Goal: Task Accomplishment & Management: Manage account settings

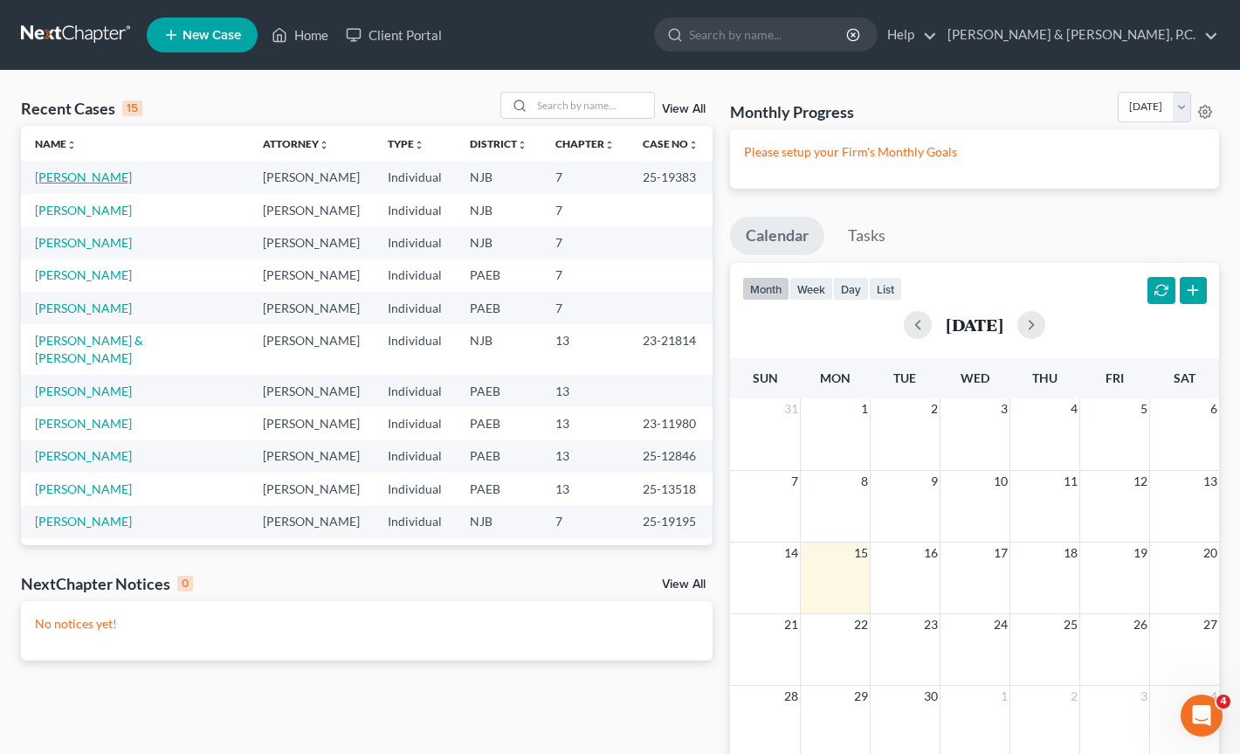
click at [114, 179] on link "[PERSON_NAME]" at bounding box center [83, 176] width 97 height 15
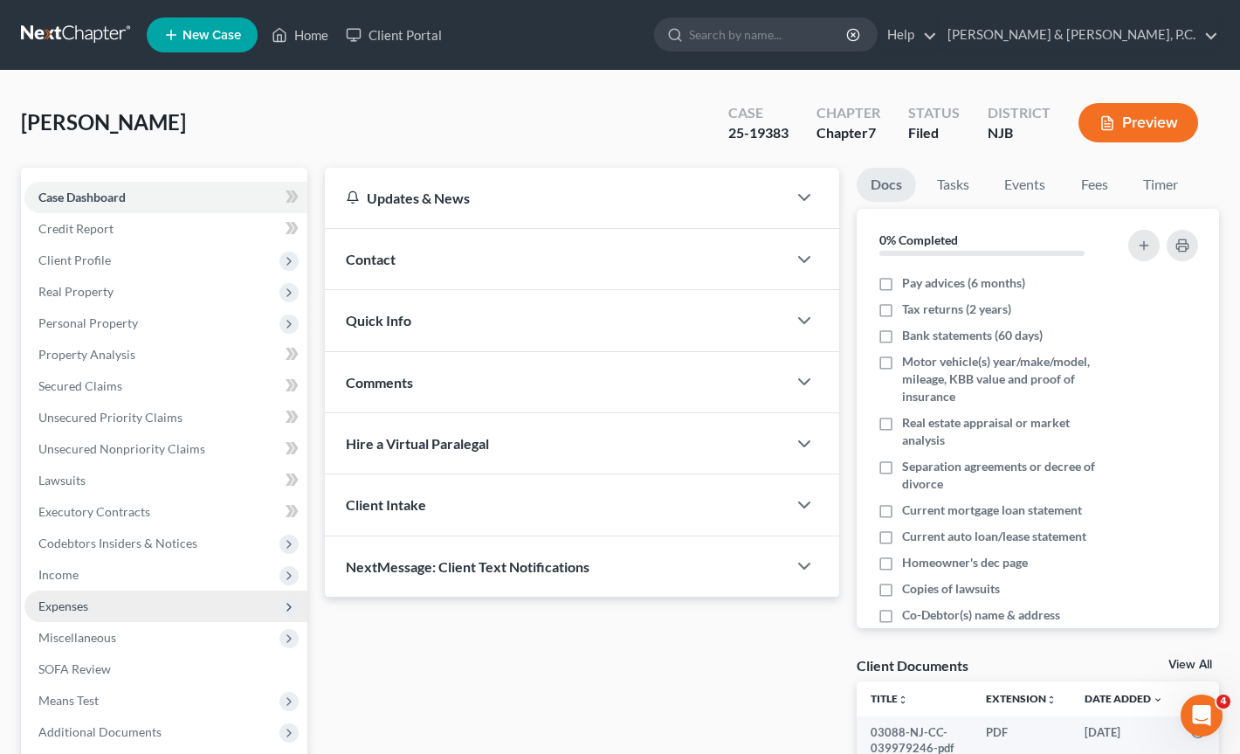
click at [92, 611] on span "Expenses" at bounding box center [165, 605] width 283 height 31
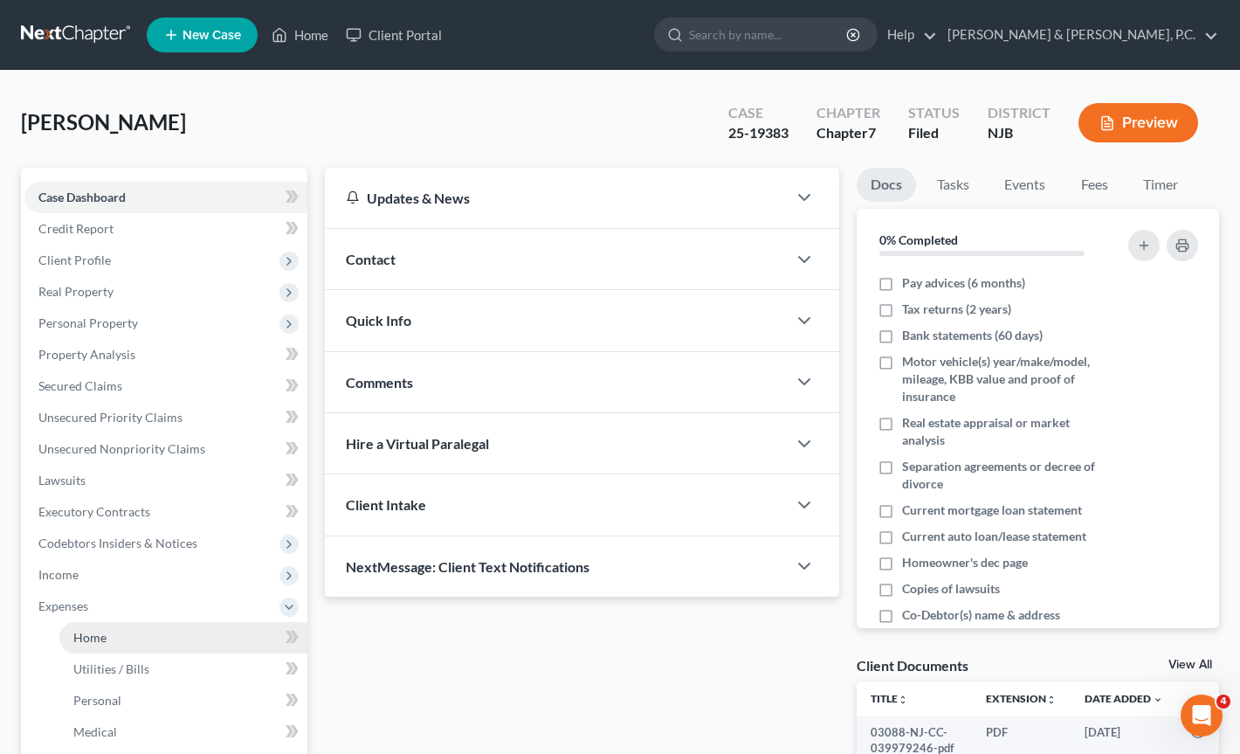
click at [135, 637] on link "Home" at bounding box center [183, 637] width 248 height 31
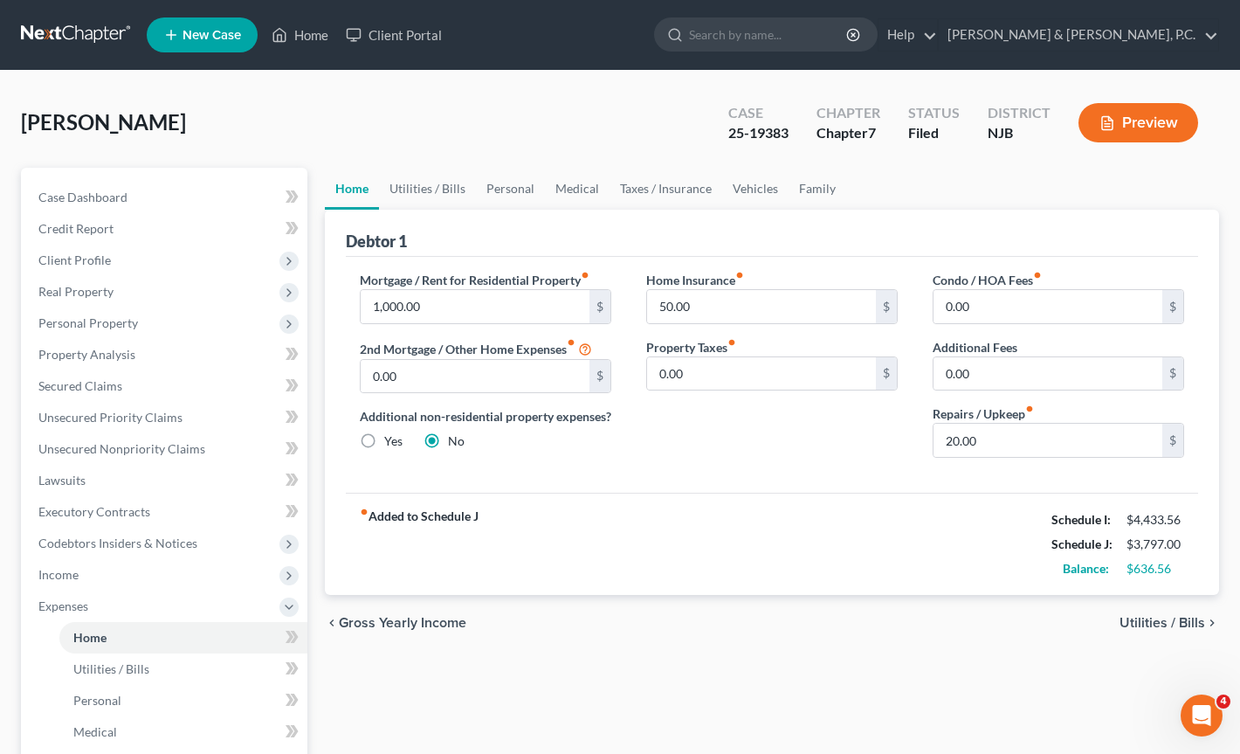
click at [1144, 630] on span "Utilities / Bills" at bounding box center [1163, 623] width 86 height 14
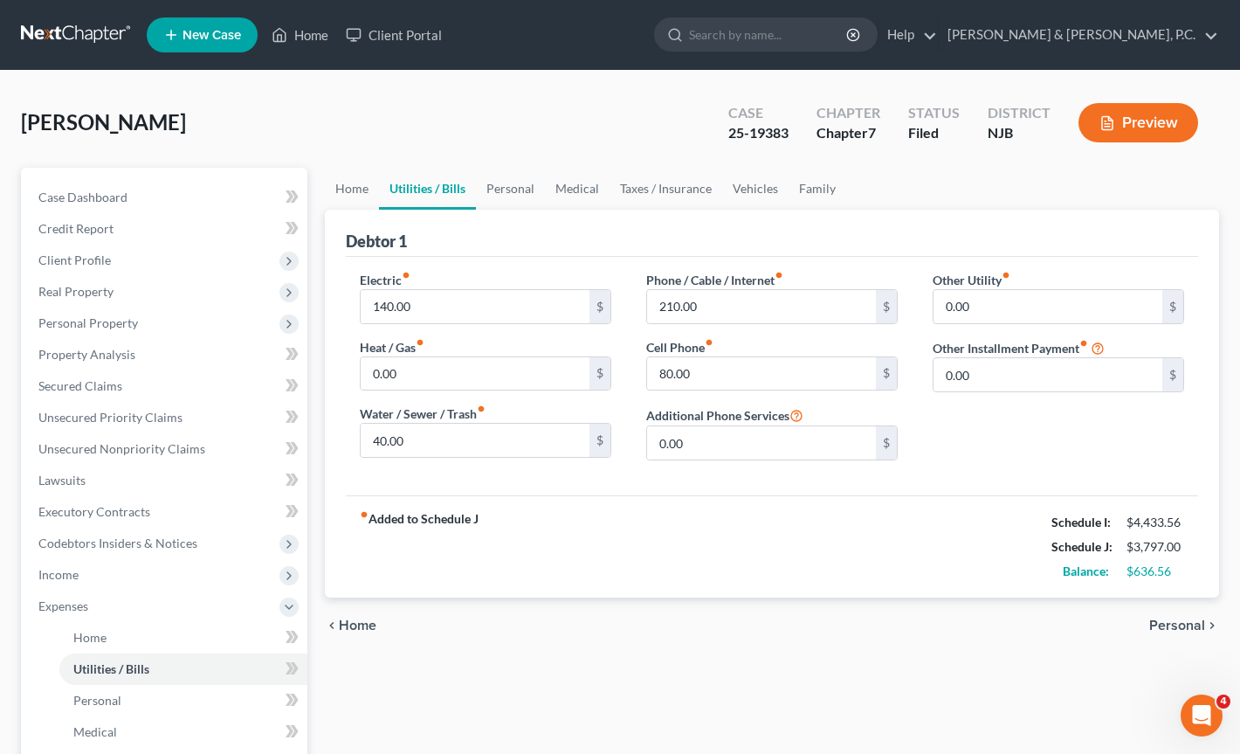
click at [1179, 624] on span "Personal" at bounding box center [1177, 625] width 56 height 14
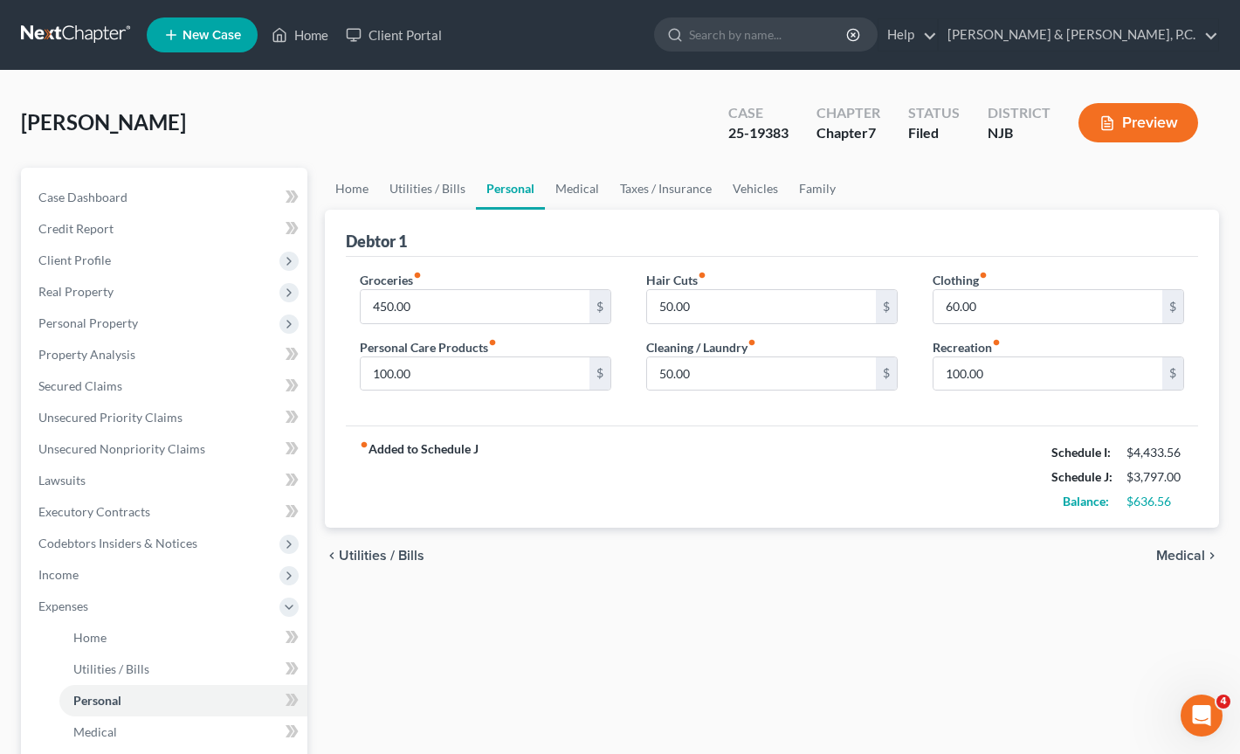
click at [1181, 555] on span "Medical" at bounding box center [1180, 555] width 49 height 14
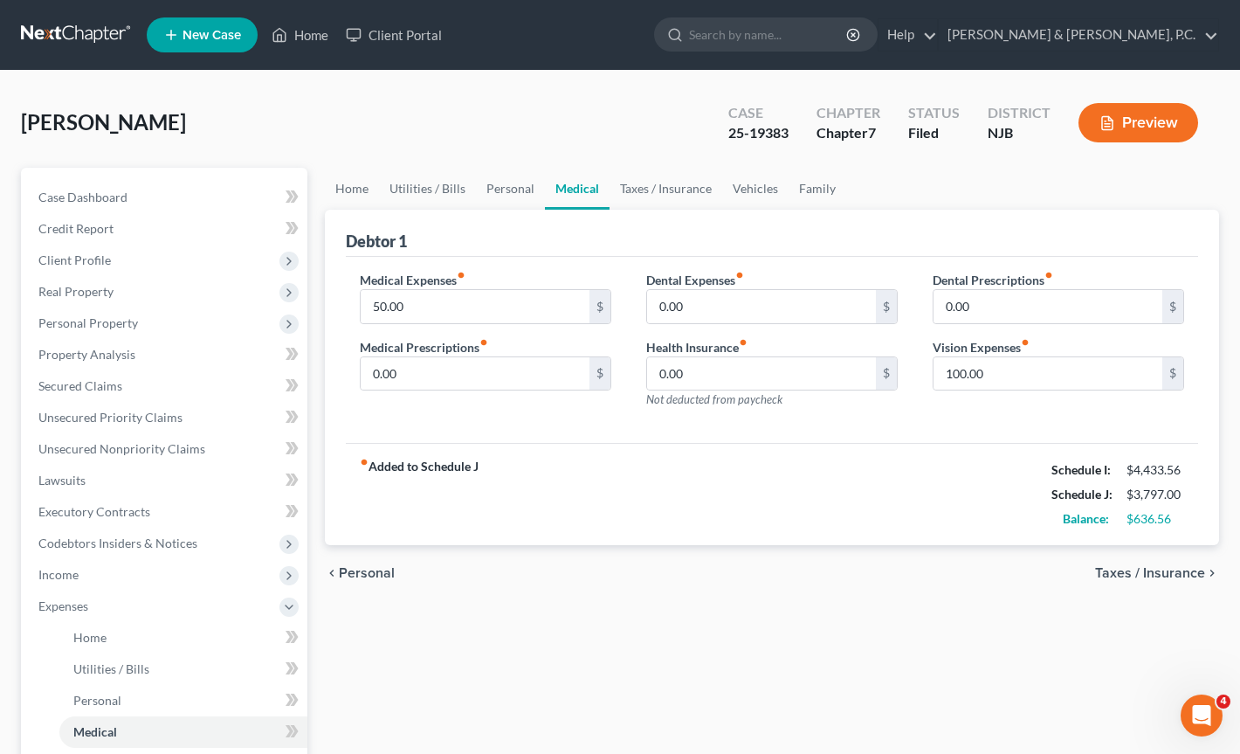
click at [1161, 573] on span "Taxes / Insurance" at bounding box center [1150, 573] width 110 height 14
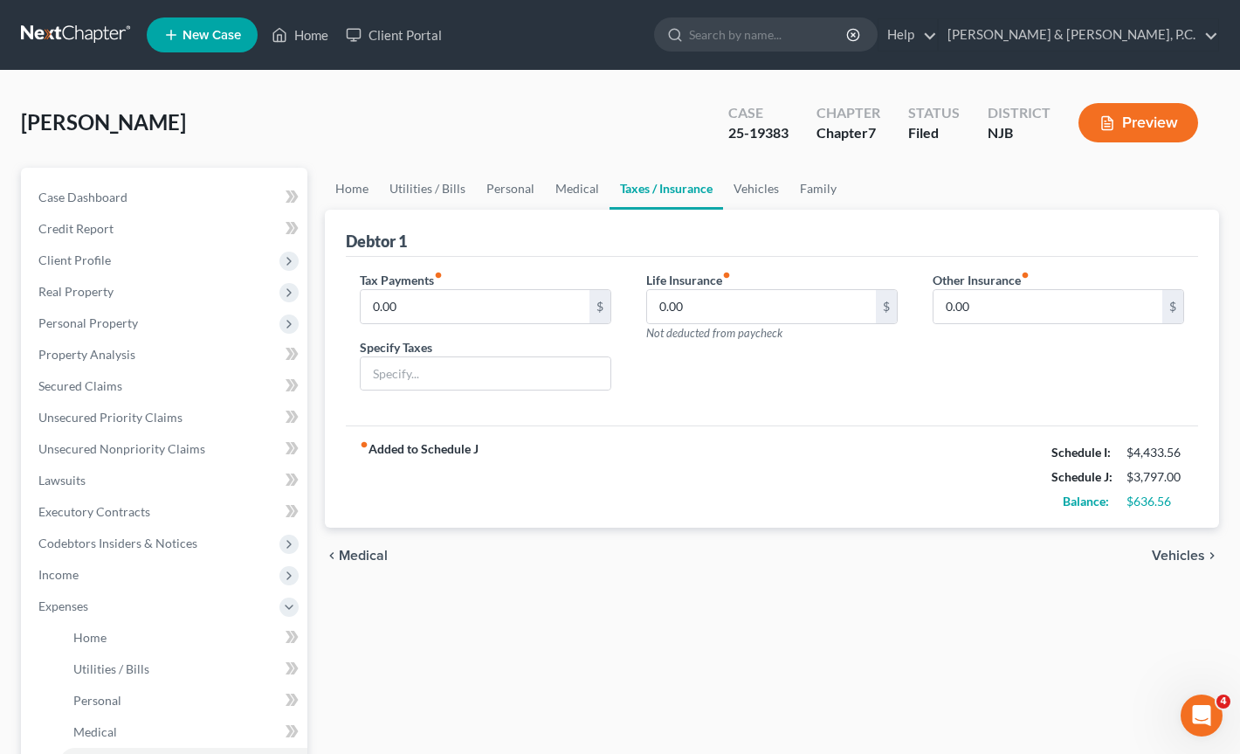
click at [1182, 552] on span "Vehicles" at bounding box center [1178, 555] width 53 height 14
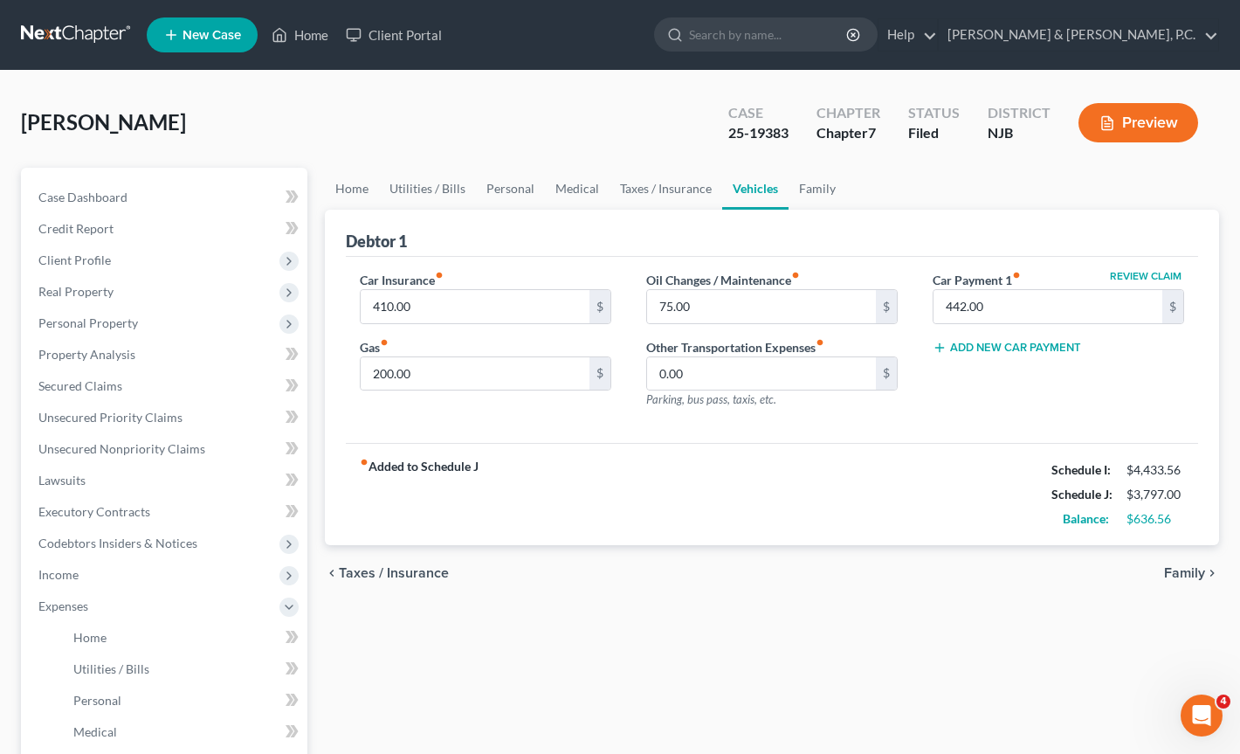
click at [1196, 575] on span "Family" at bounding box center [1184, 573] width 41 height 14
